Goal: Information Seeking & Learning: Learn about a topic

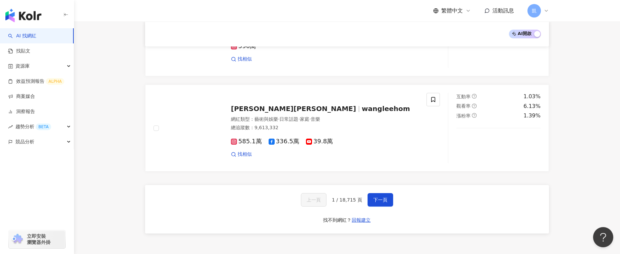
scroll to position [1143, 0]
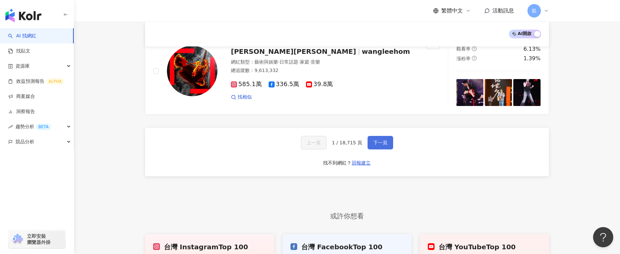
click at [388, 136] on button "下一頁" at bounding box center [381, 142] width 26 height 13
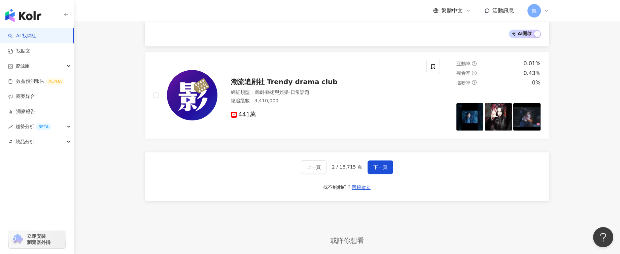
scroll to position [1145, 0]
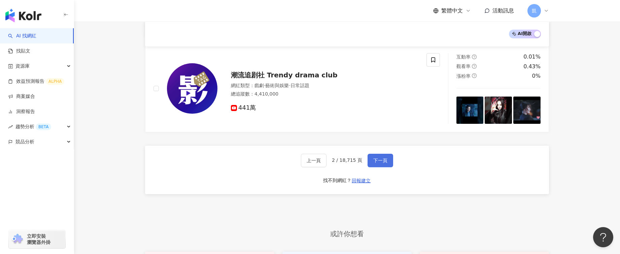
click at [376, 158] on span "下一頁" at bounding box center [381, 160] width 14 height 5
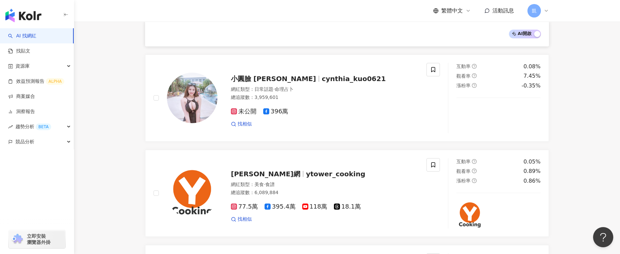
scroll to position [741, 0]
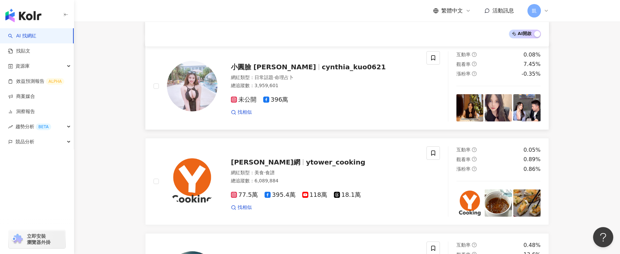
click at [317, 59] on div "小圓臉 Cynthia cynthia_kuo0621 網紅類型 ： 日常話題 · 命理占卜 總追蹤數 ： 3,959,601 未公開 396萬 找相似" at bounding box center [318, 86] width 201 height 59
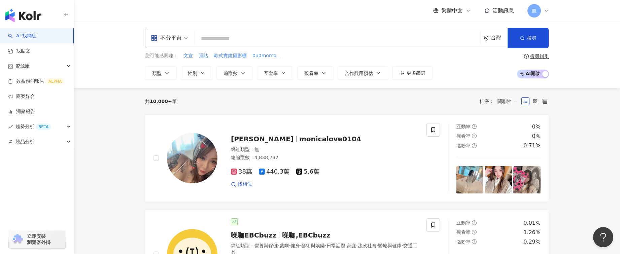
scroll to position [0, 0]
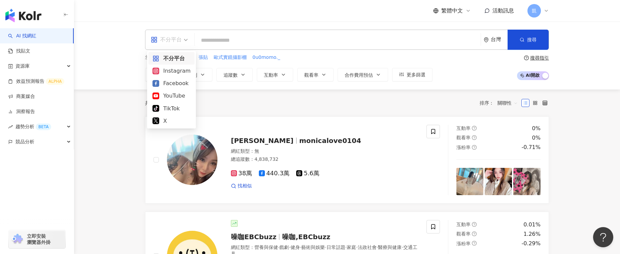
click at [178, 40] on div "不分平台" at bounding box center [166, 39] width 31 height 11
click at [181, 120] on div "X" at bounding box center [172, 121] width 38 height 8
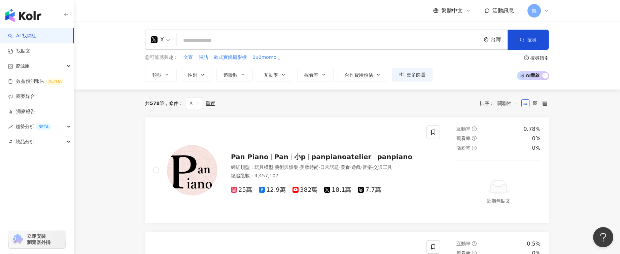
click at [167, 37] on span "X" at bounding box center [160, 39] width 19 height 11
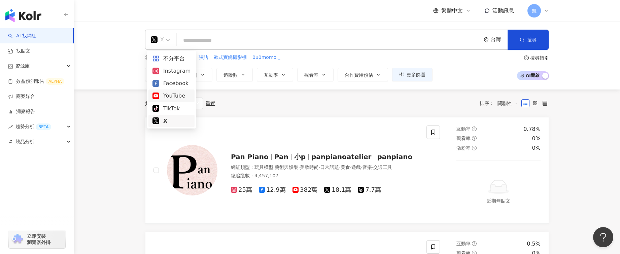
click at [181, 91] on div "YouTube" at bounding box center [172, 96] width 46 height 12
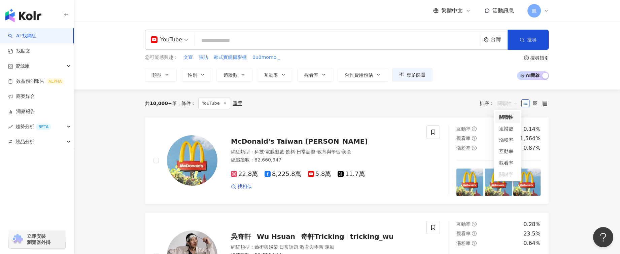
click at [514, 103] on span "關聯性" at bounding box center [508, 103] width 20 height 11
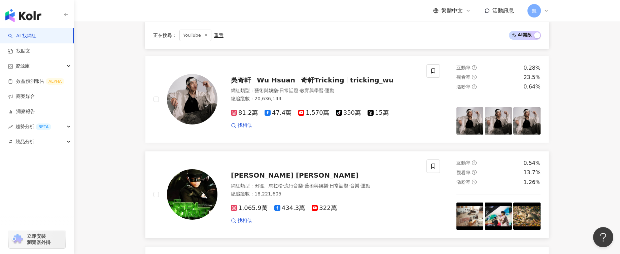
scroll to position [168, 0]
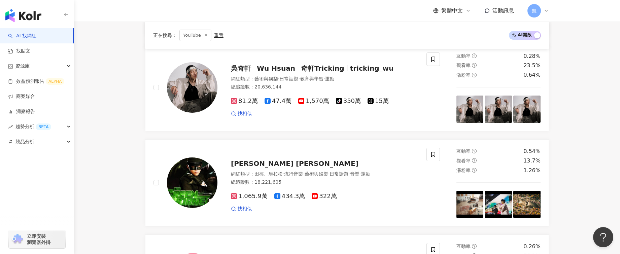
click at [218, 38] on div "重置" at bounding box center [218, 35] width 9 height 5
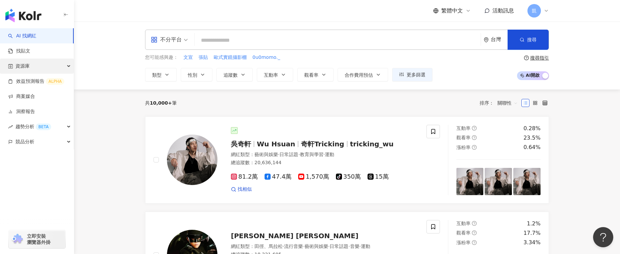
click at [27, 63] on span "資源庫" at bounding box center [22, 66] width 14 height 15
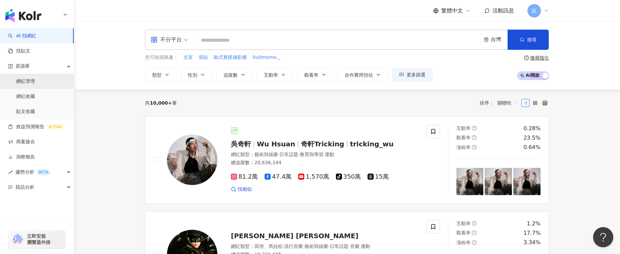
click at [31, 81] on link "網紅管理" at bounding box center [25, 81] width 19 height 7
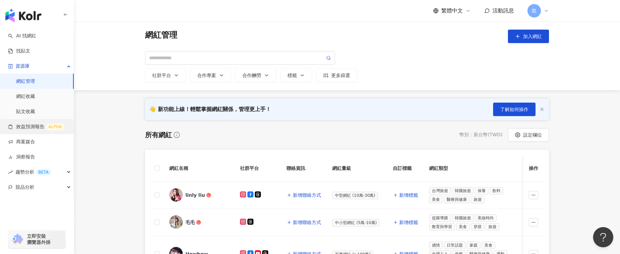
click at [38, 125] on link "效益預測報告 ALPHA" at bounding box center [36, 127] width 56 height 7
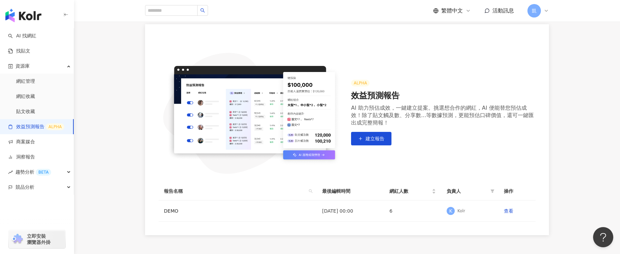
scroll to position [101, 0]
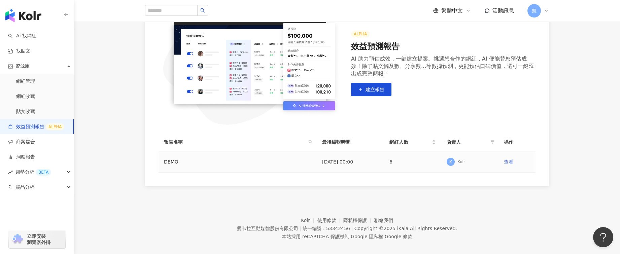
click at [510, 161] on link "查看" at bounding box center [508, 161] width 9 height 5
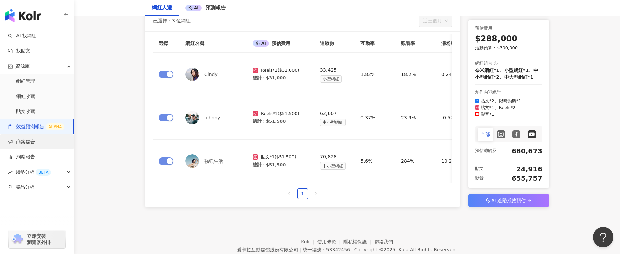
click at [30, 143] on link "商案媒合" at bounding box center [21, 142] width 27 height 7
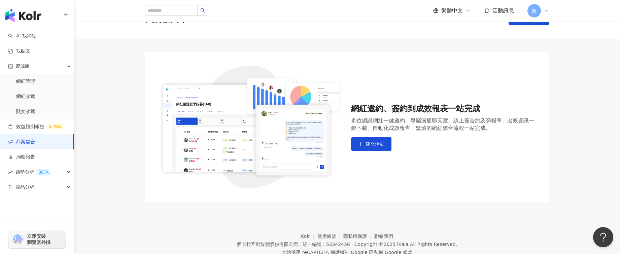
scroll to position [46, 0]
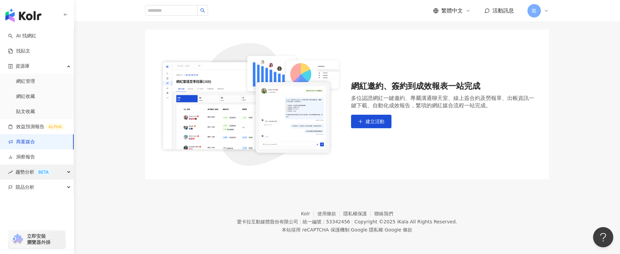
click at [57, 175] on div "趨勢分析 BETA" at bounding box center [37, 172] width 74 height 15
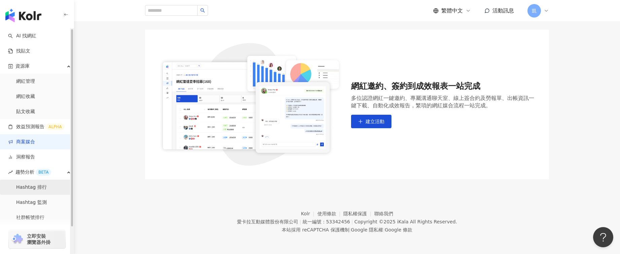
click at [43, 186] on link "Hashtag 排行" at bounding box center [31, 187] width 31 height 7
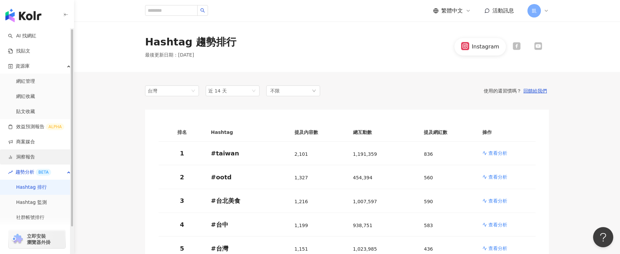
click at [20, 159] on link "洞察報告" at bounding box center [21, 157] width 27 height 7
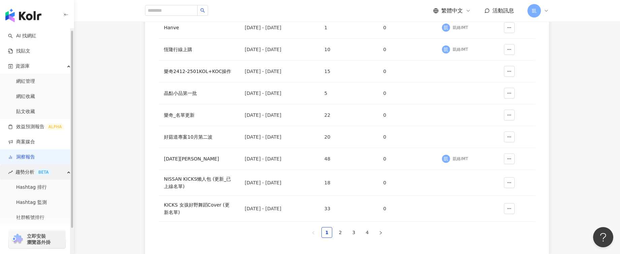
scroll to position [31, 0]
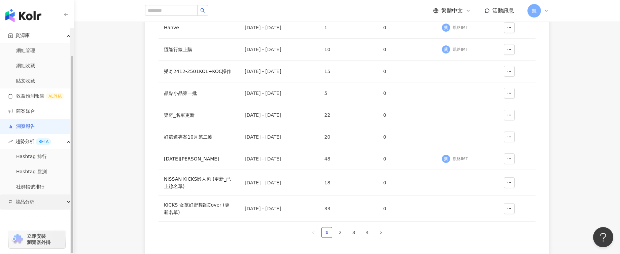
click at [28, 201] on span "競品分析" at bounding box center [24, 202] width 19 height 15
click at [26, 216] on link "品牌帳號分析" at bounding box center [30, 217] width 28 height 7
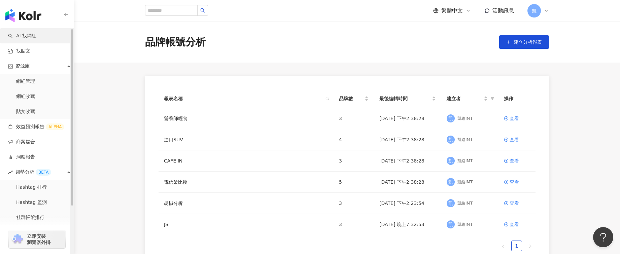
click at [33, 35] on link "AI 找網紅" at bounding box center [22, 36] width 28 height 7
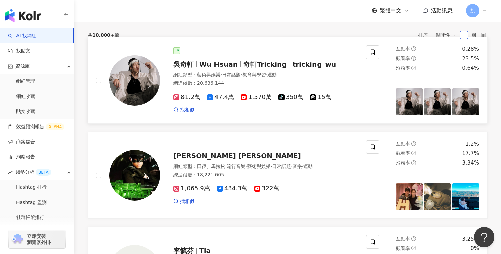
scroll to position [67, 0]
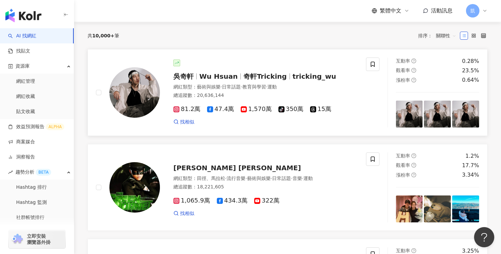
click at [246, 70] on div "吳奇軒 Wu Hsuan 奇軒Tricking tricking_wu 網紅類型 ： 藝術與娛樂 · 日常話題 · 教育與學習 · 運動 總追蹤數 ： 20,…" at bounding box center [259, 93] width 198 height 66
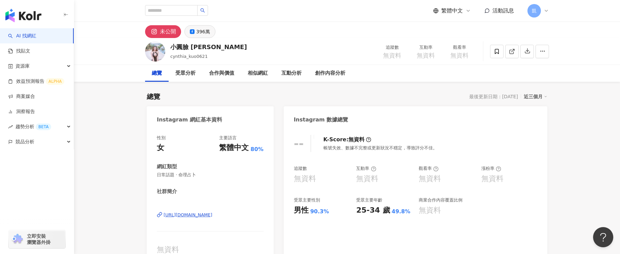
click at [203, 32] on div "396萬" at bounding box center [203, 31] width 14 height 9
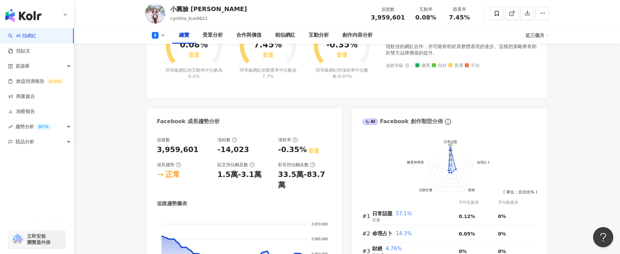
scroll to position [337, 0]
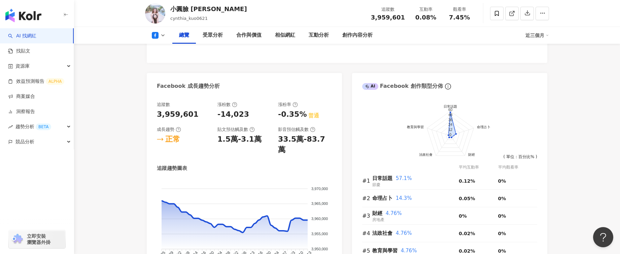
drag, startPoint x: 127, startPoint y: 171, endPoint x: 117, endPoint y: 173, distance: 10.6
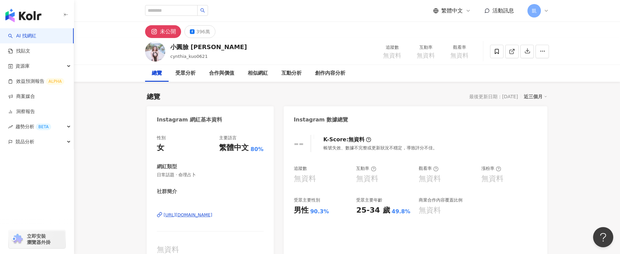
click at [28, 33] on link "AI 找網紅" at bounding box center [22, 36] width 28 height 7
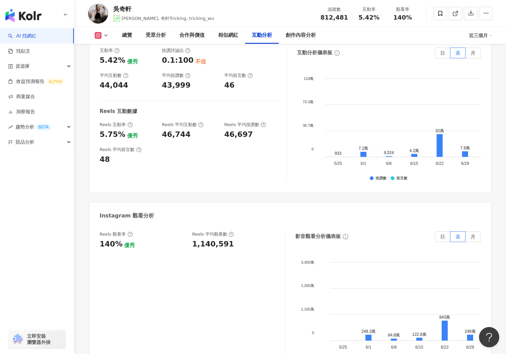
scroll to position [1462, 0]
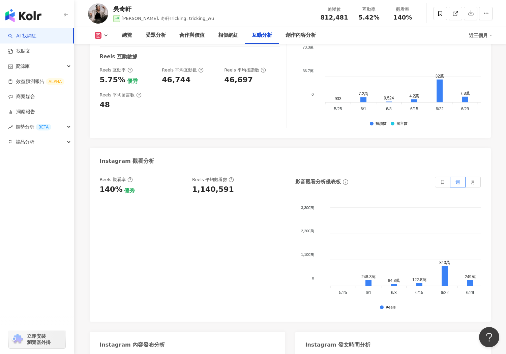
click at [105, 35] on icon at bounding box center [105, 35] width 5 height 5
click at [189, 117] on div "互動率 5.42% 優秀 按讚評論比 0.1:100 不佳 平均互動數 44,044 平均按讚數 43,999 平均留言數 46 Reels 互動數據 Ree…" at bounding box center [290, 62] width 401 height 152
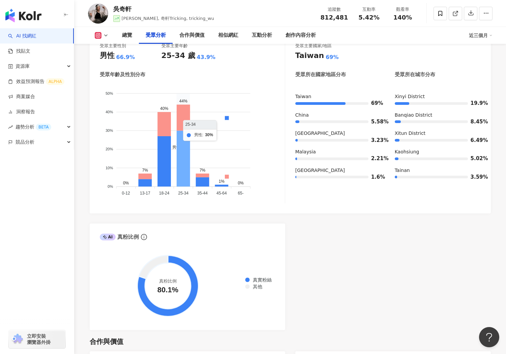
scroll to position [620, 0]
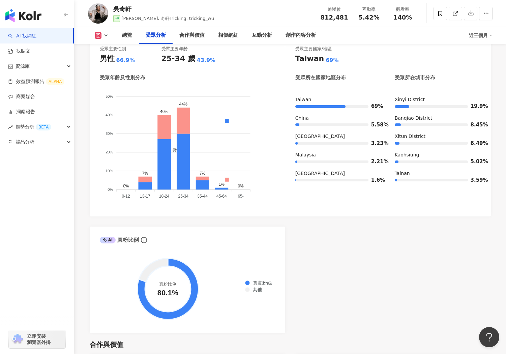
click at [108, 35] on icon at bounding box center [105, 35] width 5 height 5
click at [369, 231] on div "AI Instagram 受眾樣貌分析 受眾主要性別 男性 66.9% 受眾主要年齡 25-34 歲 43.9% 受眾年齡及性別分布 男性 女性 50% 50…" at bounding box center [290, 175] width 401 height 316
click at [101, 34] on icon at bounding box center [98, 35] width 7 height 7
click at [110, 62] on button "Facebook" at bounding box center [112, 63] width 40 height 9
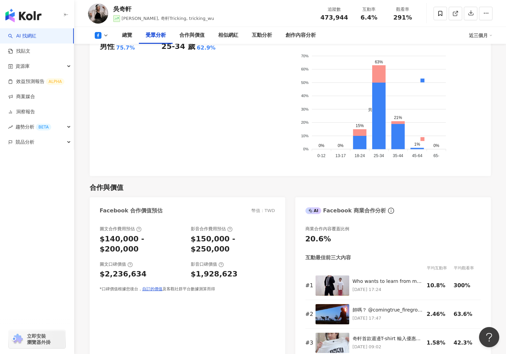
click at [108, 29] on div "總覽 受眾分析 合作與價值 相似網紅 互動分析 創作內容分析 近三個月" at bounding box center [290, 35] width 404 height 17
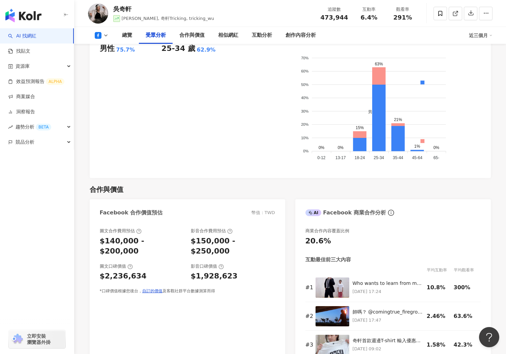
click at [104, 35] on icon at bounding box center [105, 35] width 5 height 5
click at [118, 81] on button "YouTube" at bounding box center [112, 78] width 40 height 9
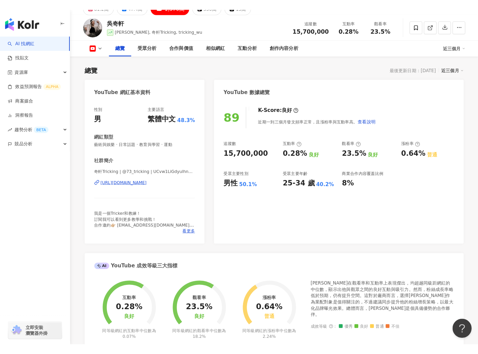
scroll to position [67, 0]
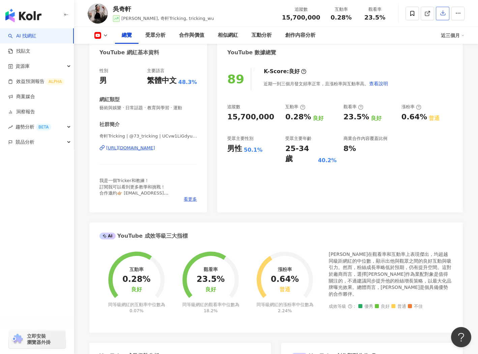
click at [443, 14] on icon "button" at bounding box center [442, 13] width 5 height 5
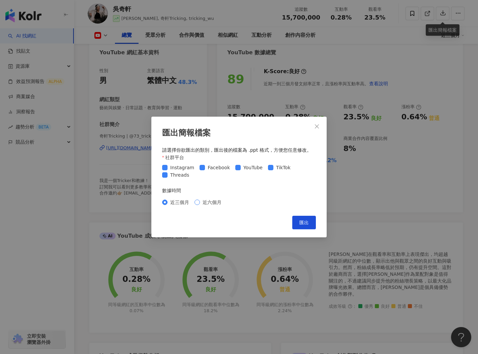
click at [219, 205] on span "近六個月" at bounding box center [212, 201] width 24 height 7
click at [309, 219] on button "匯出" at bounding box center [304, 222] width 24 height 13
click at [315, 124] on icon "close" at bounding box center [317, 126] width 4 height 4
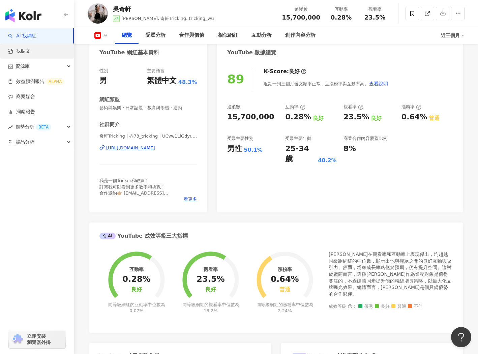
click at [30, 55] on link "找貼文" at bounding box center [19, 51] width 22 height 7
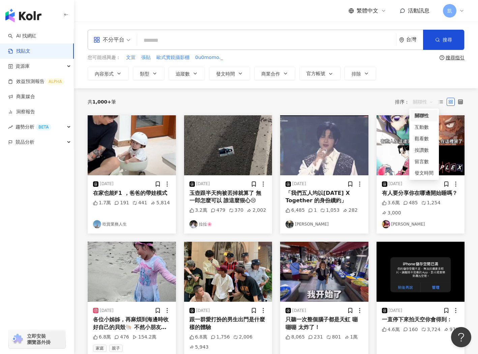
click at [424, 105] on span "關聯性" at bounding box center [423, 101] width 20 height 11
click at [429, 127] on div "互動數" at bounding box center [423, 126] width 19 height 7
